Goal: Browse casually

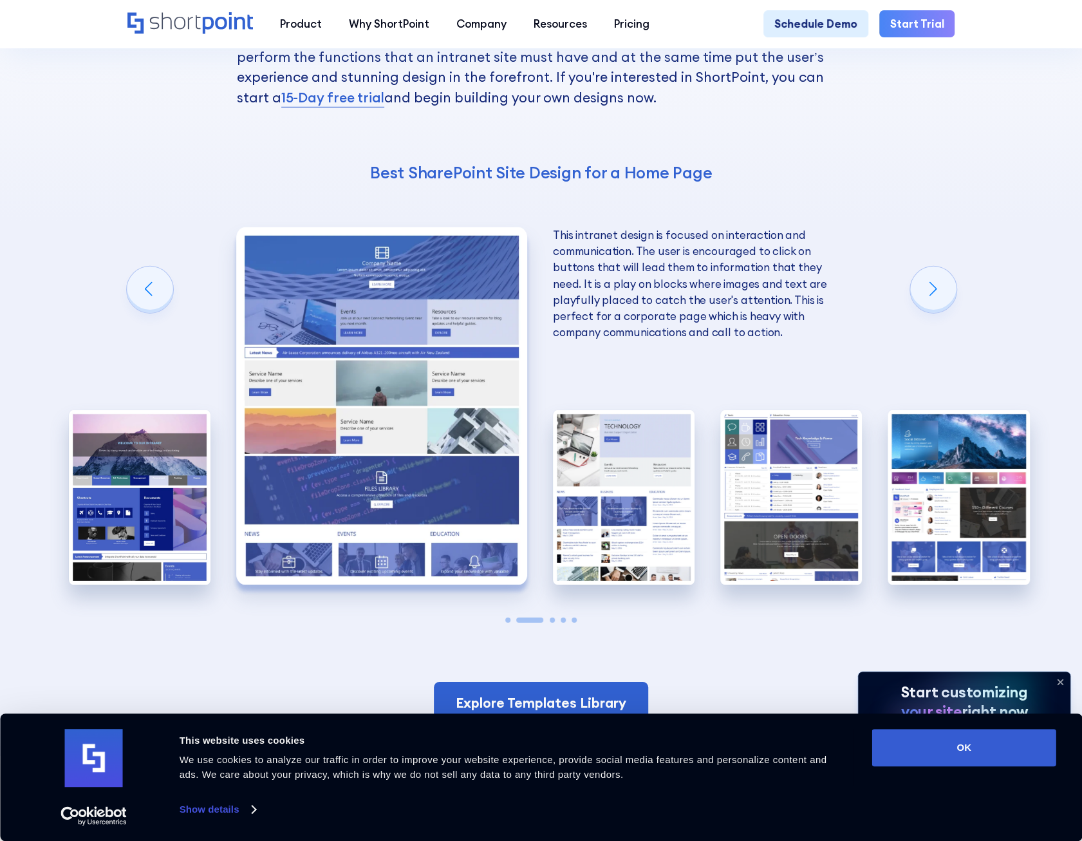
scroll to position [2703, 0]
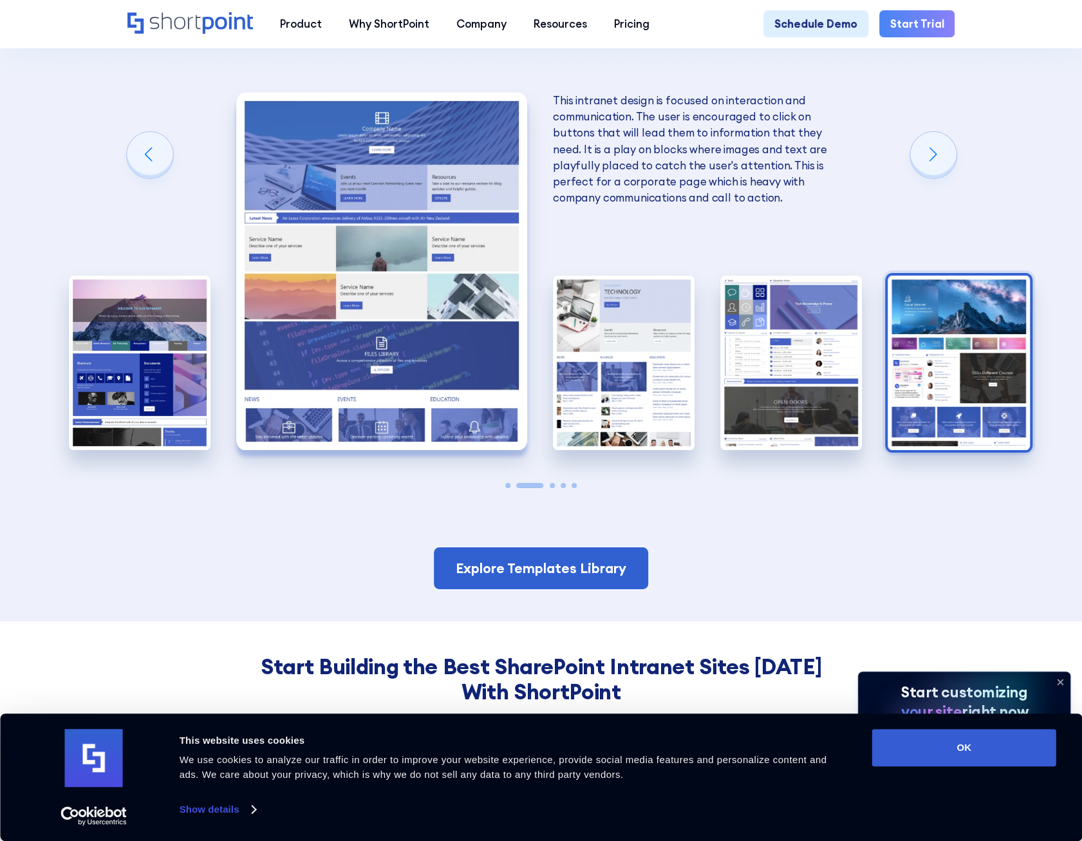
click at [998, 301] on img "5 / 5" at bounding box center [959, 362] width 142 height 174
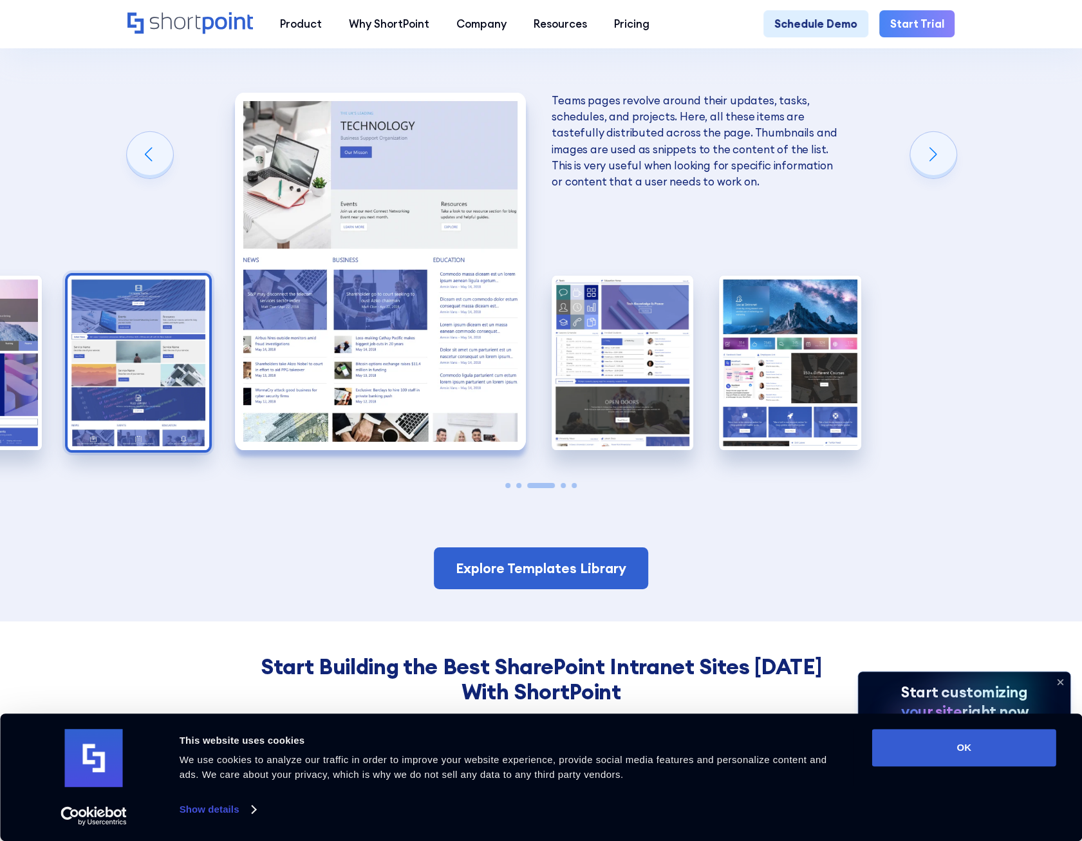
click at [97, 346] on img "2 / 5" at bounding box center [139, 362] width 142 height 174
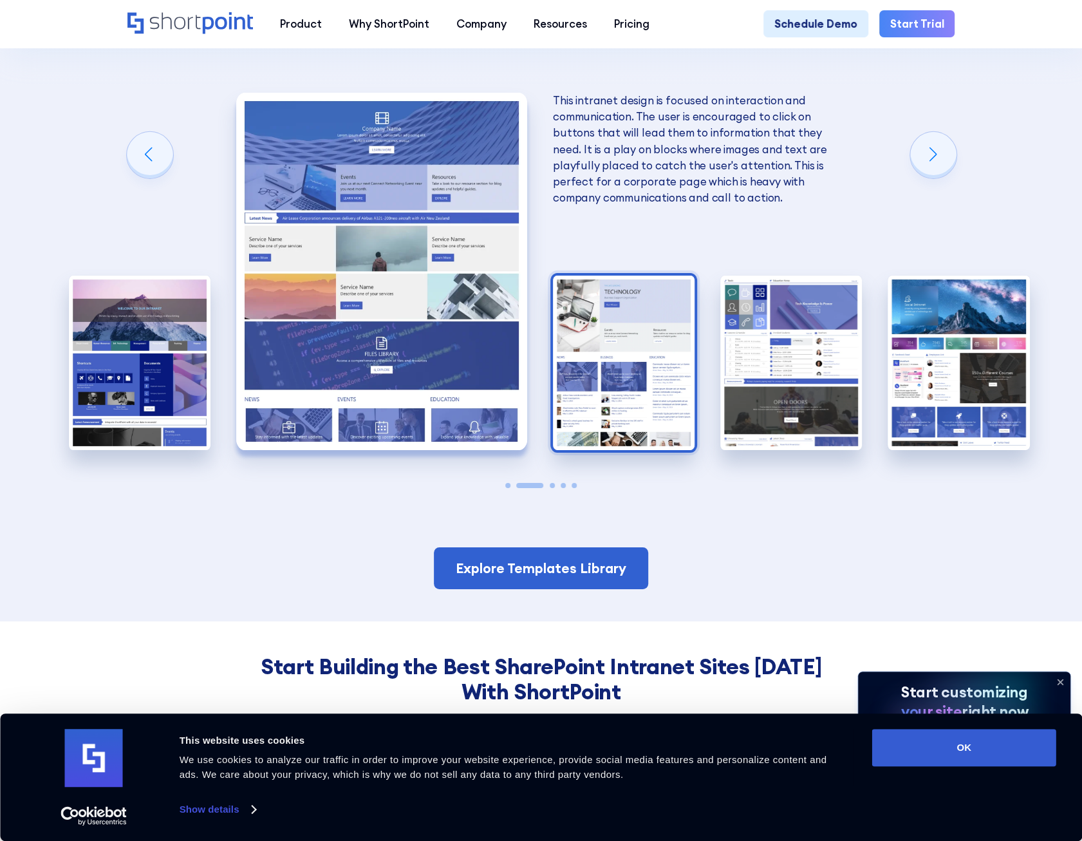
click at [605, 407] on img "3 / 5" at bounding box center [624, 362] width 142 height 174
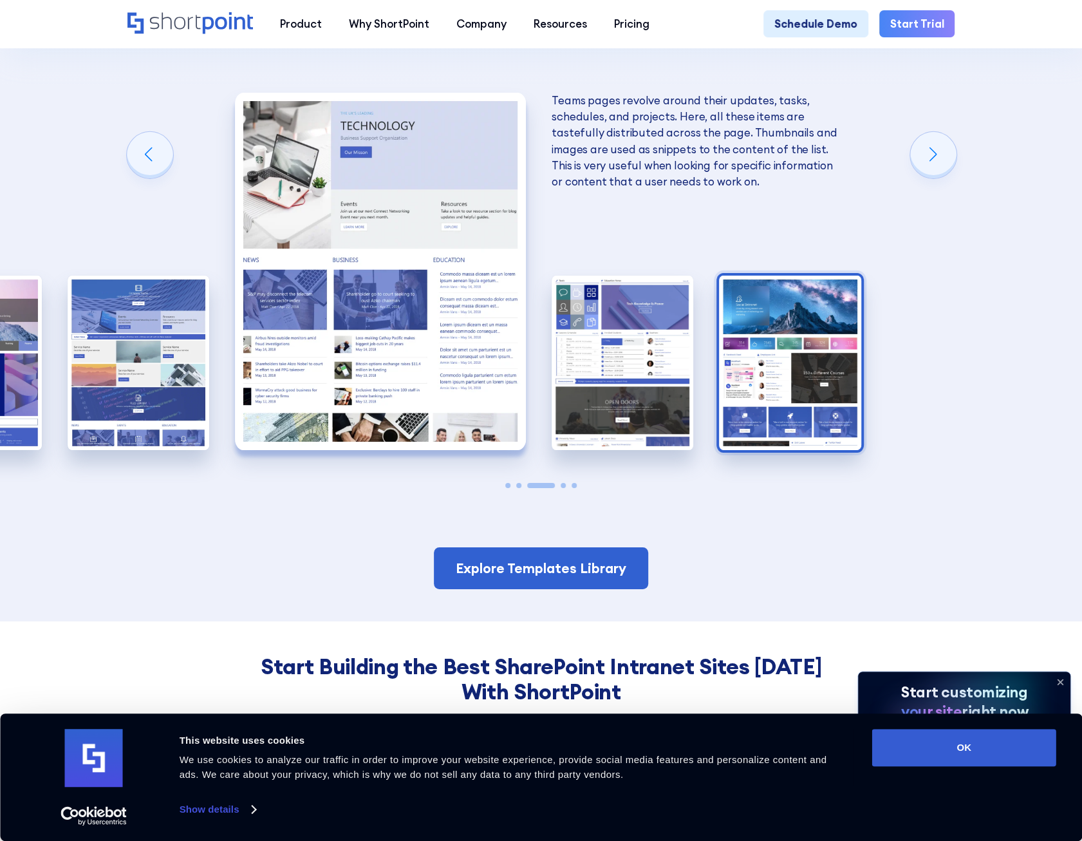
click at [788, 313] on img "5 / 5" at bounding box center [790, 362] width 142 height 174
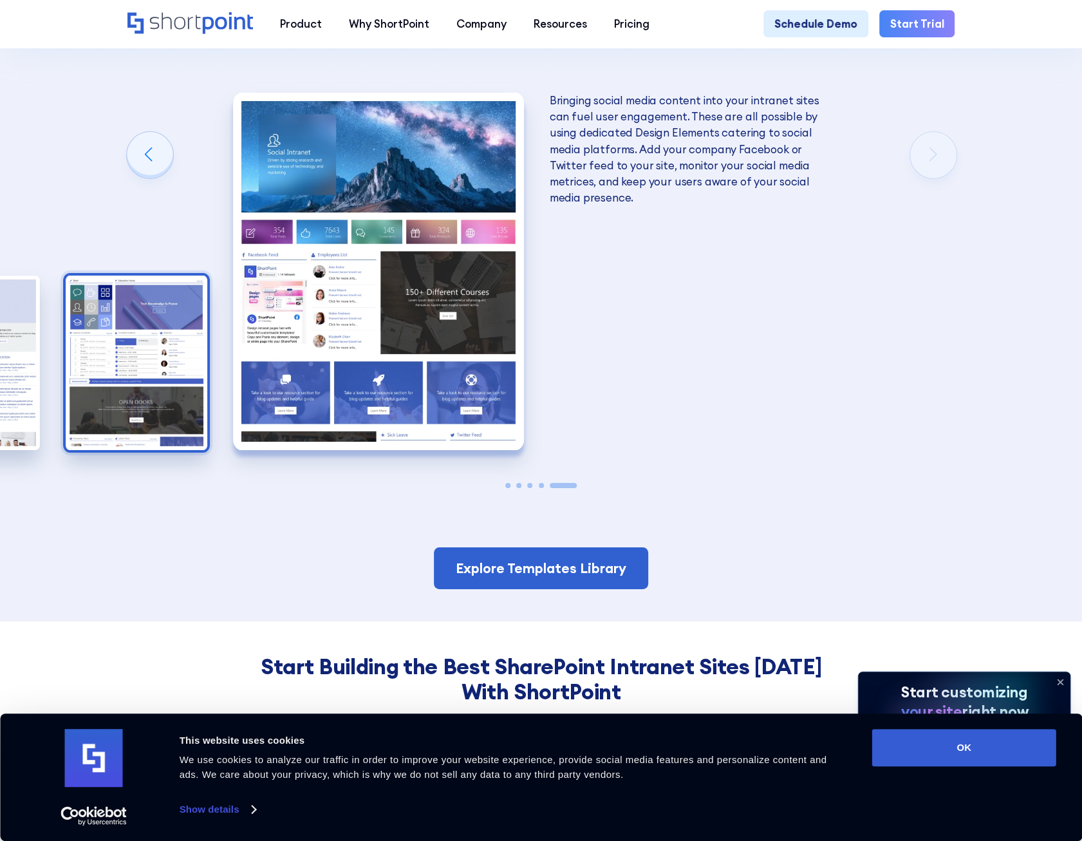
click at [124, 383] on img "4 / 5" at bounding box center [137, 362] width 142 height 174
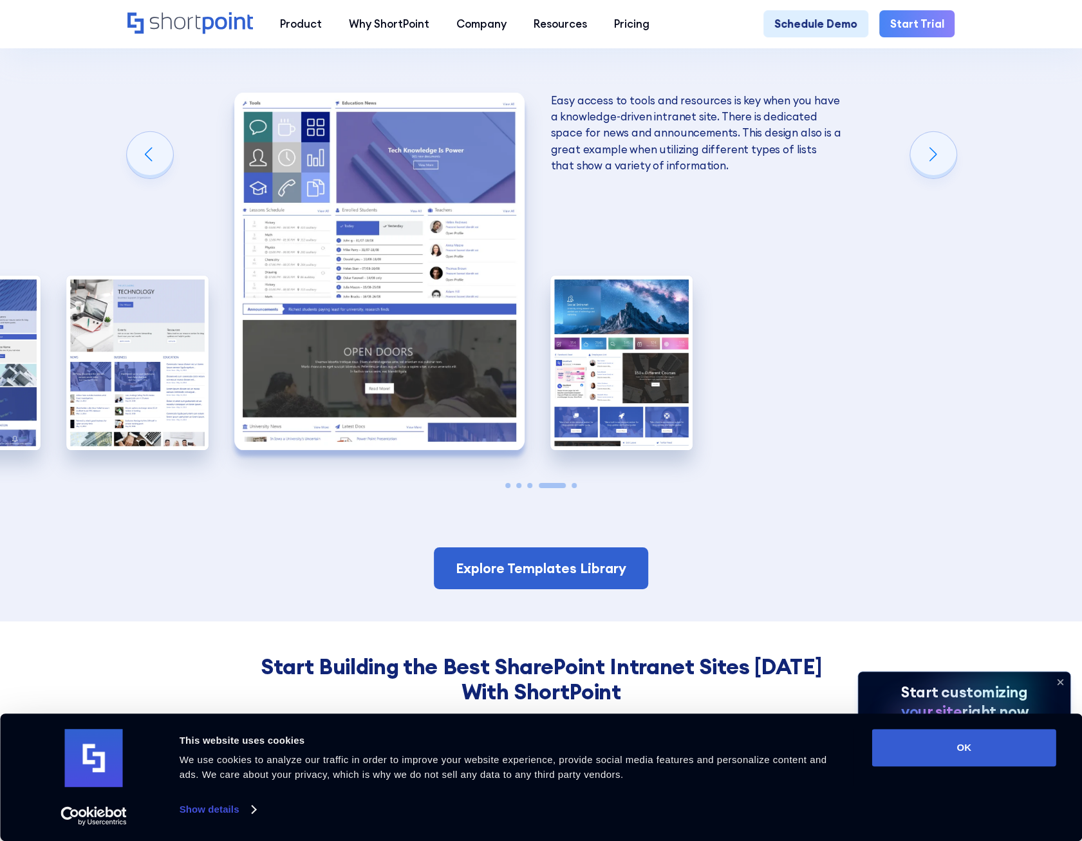
click at [124, 383] on img "3 / 5" at bounding box center [137, 362] width 142 height 174
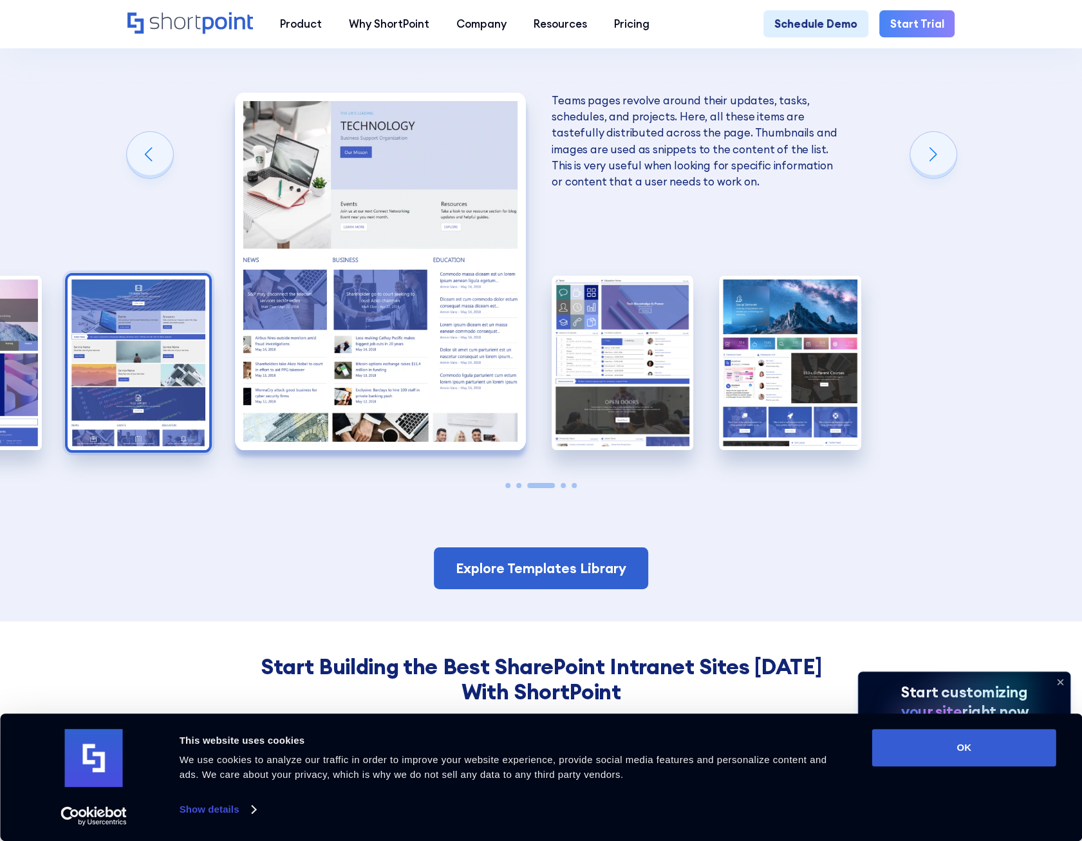
click at [77, 380] on img "2 / 5" at bounding box center [139, 362] width 142 height 174
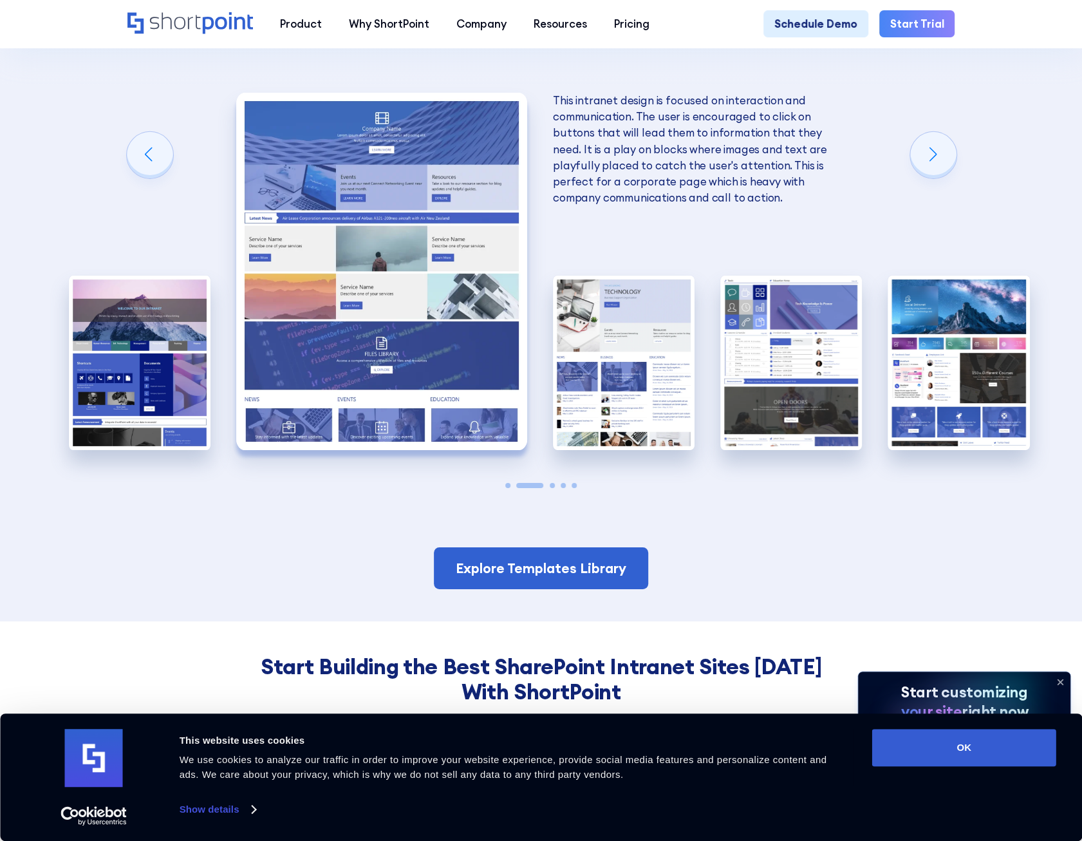
click at [77, 380] on img "1 / 5" at bounding box center [140, 362] width 142 height 174
